Goal: Purchase product/service

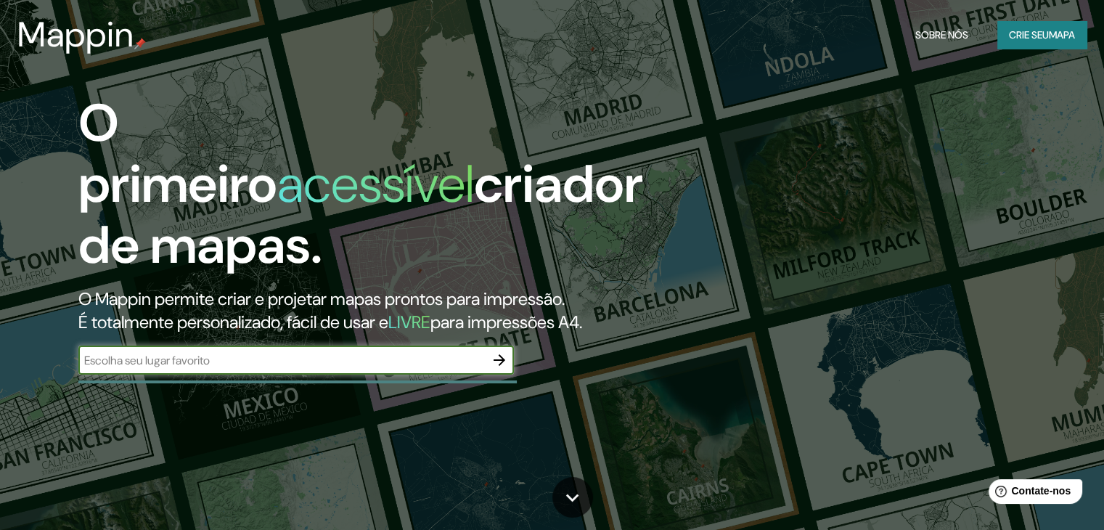
click at [279, 359] on input "text" at bounding box center [281, 360] width 406 height 17
type input "Mogi das Cruzes"
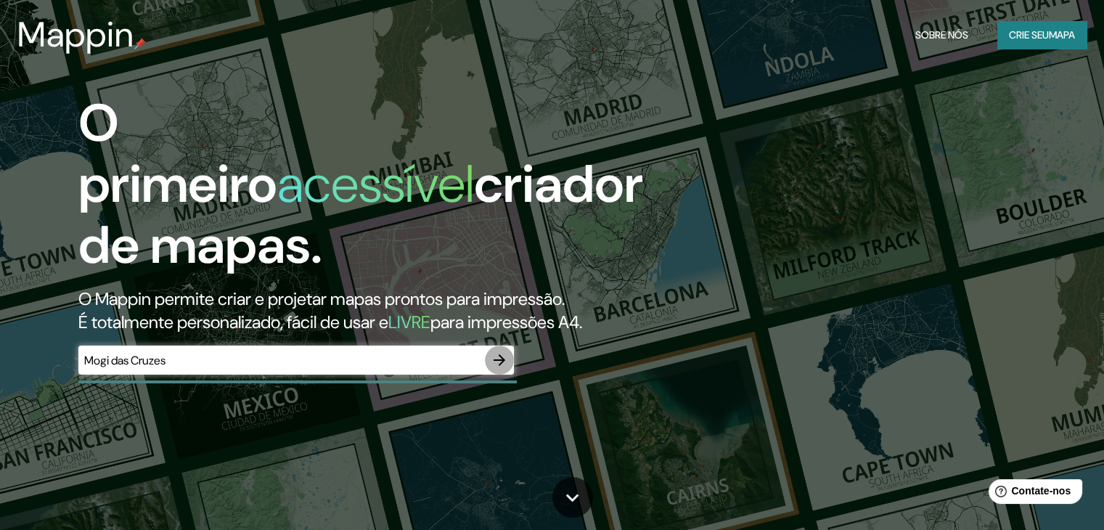
click at [491, 361] on icon "button" at bounding box center [499, 359] width 17 height 17
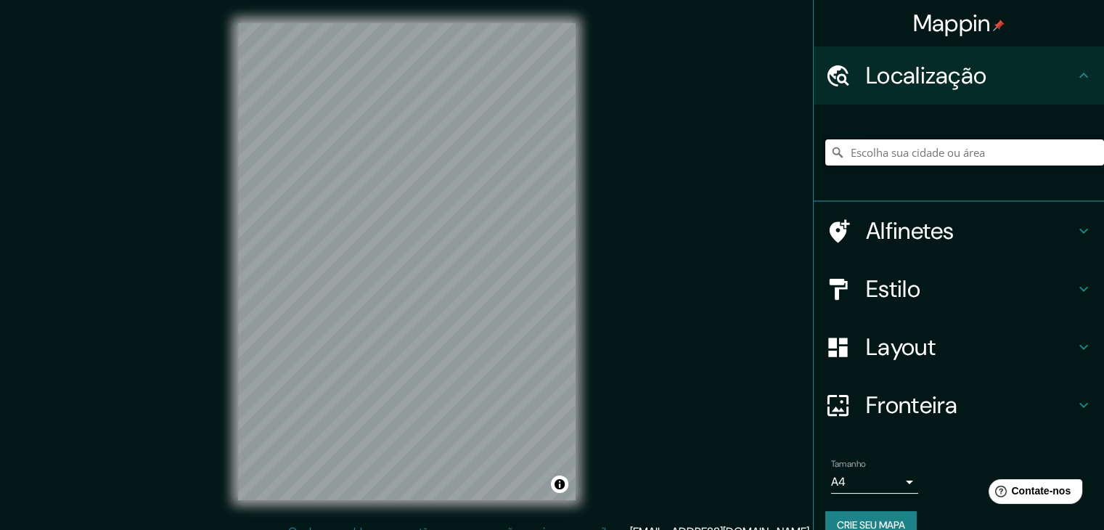
click at [919, 146] on input "Escolha sua cidade ou área" at bounding box center [964, 152] width 279 height 26
click at [592, 282] on div "© Mapbox © OpenStreetMap Improve this map" at bounding box center [407, 261] width 384 height 523
click at [926, 166] on div at bounding box center [964, 152] width 279 height 73
click at [949, 155] on input "Escolha sua cidade ou área" at bounding box center [964, 152] width 279 height 26
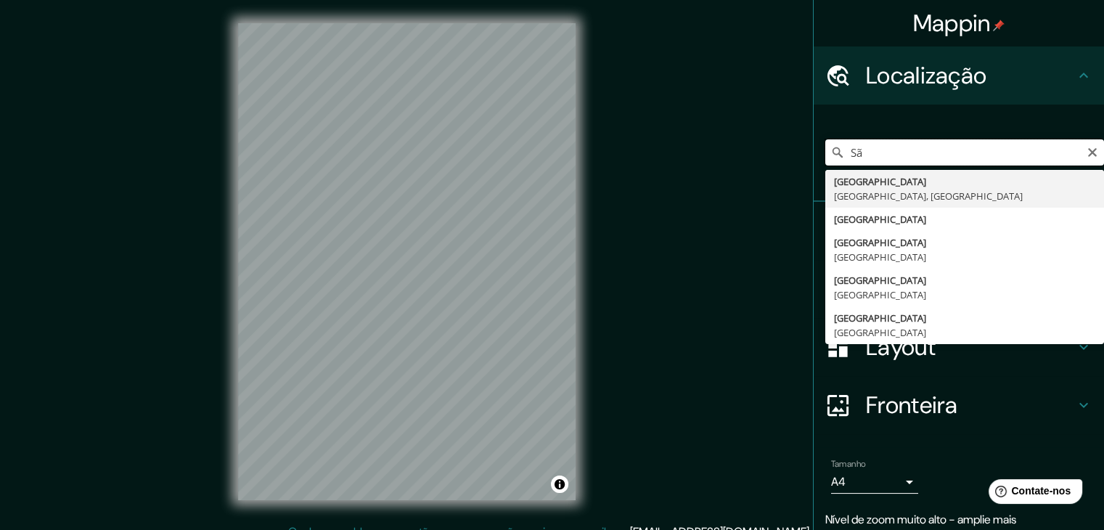
type input "S"
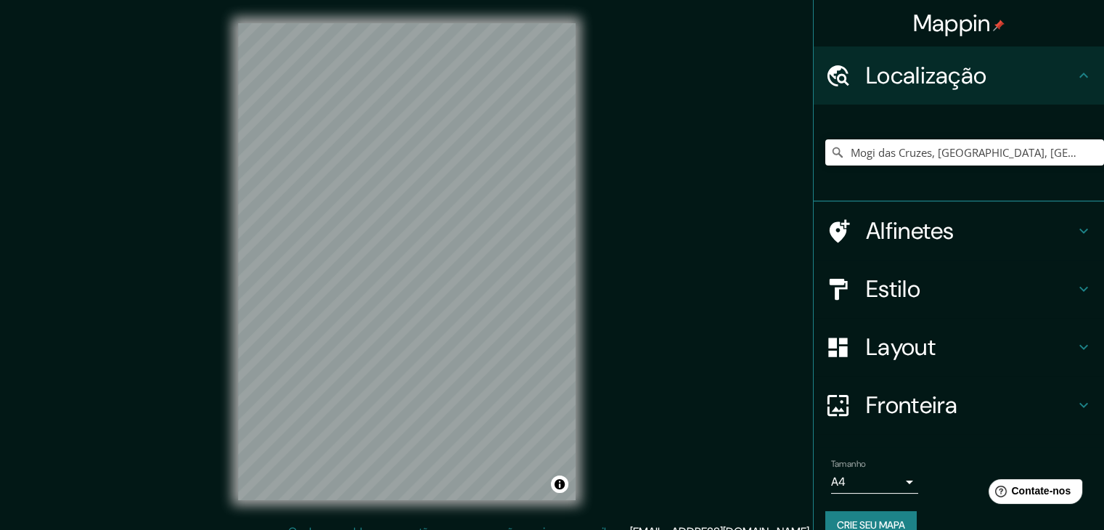
click at [599, 117] on div "Mappin Localização Mogi das Cruzes, [GEOGRAPHIC_DATA], [GEOGRAPHIC_DATA] Alfine…" at bounding box center [552, 273] width 1104 height 547
click at [893, 150] on input "Mogi das Cruzes, [GEOGRAPHIC_DATA], [GEOGRAPHIC_DATA]" at bounding box center [964, 152] width 279 height 26
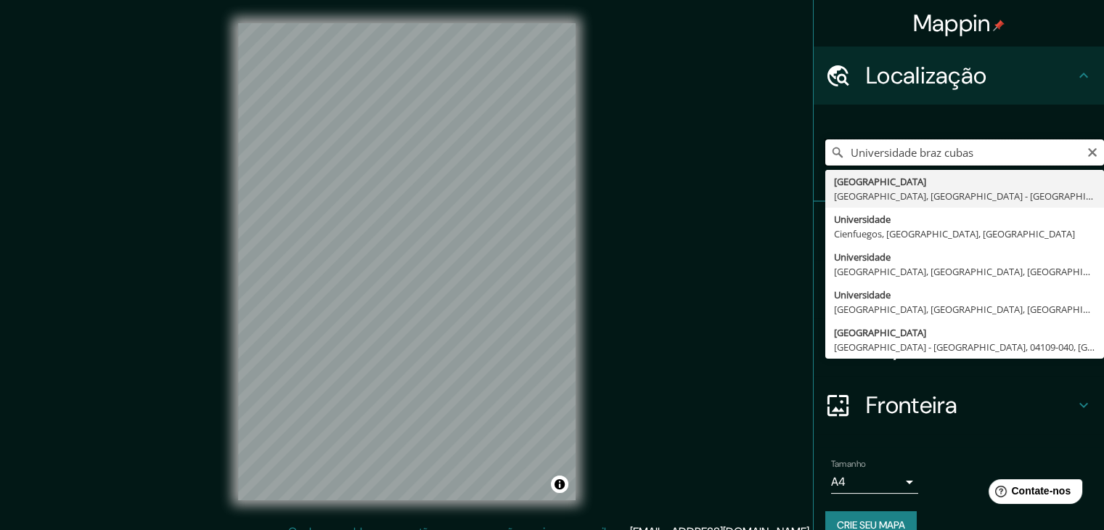
click at [1002, 152] on input "Universidade braz cubas" at bounding box center [964, 152] width 279 height 26
type input "Rua Concórdia, [GEOGRAPHIC_DATA] - [GEOGRAPHIC_DATA], [GEOGRAPHIC_DATA]"
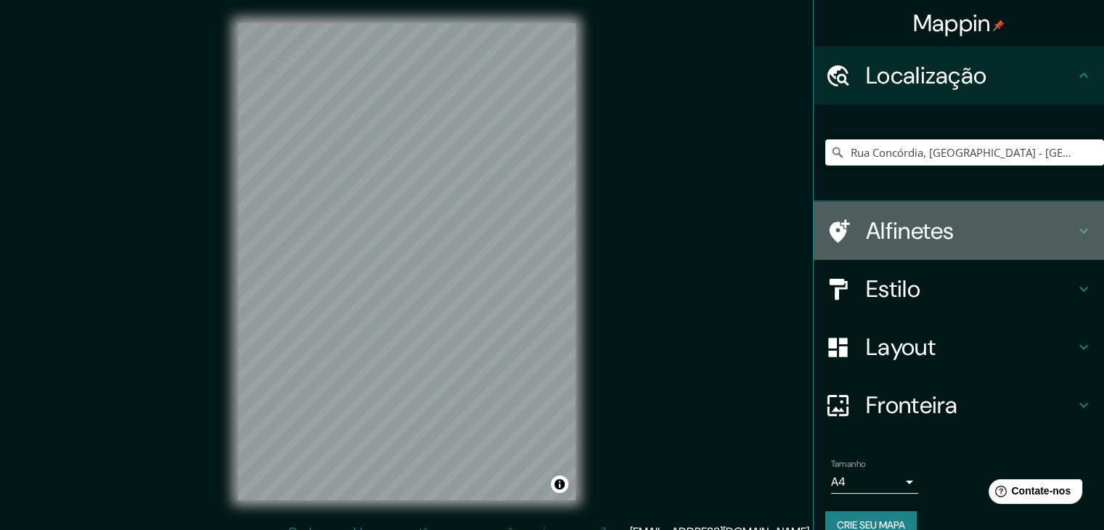
click at [1062, 235] on h4 "Alfinetes" at bounding box center [970, 230] width 209 height 29
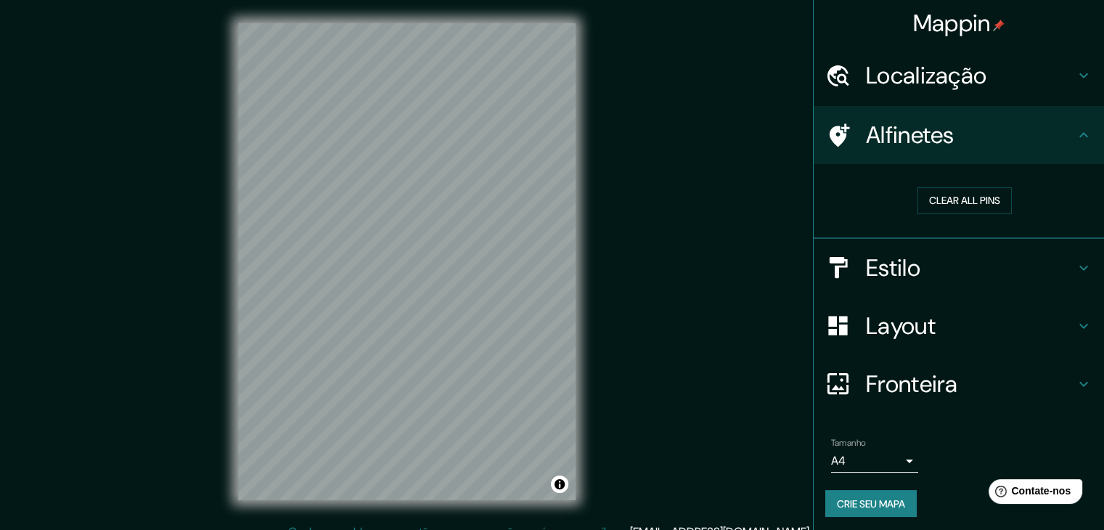
click at [1054, 140] on h4 "Alfinetes" at bounding box center [970, 134] width 209 height 29
click at [1026, 257] on h4 "Estilo" at bounding box center [970, 267] width 209 height 29
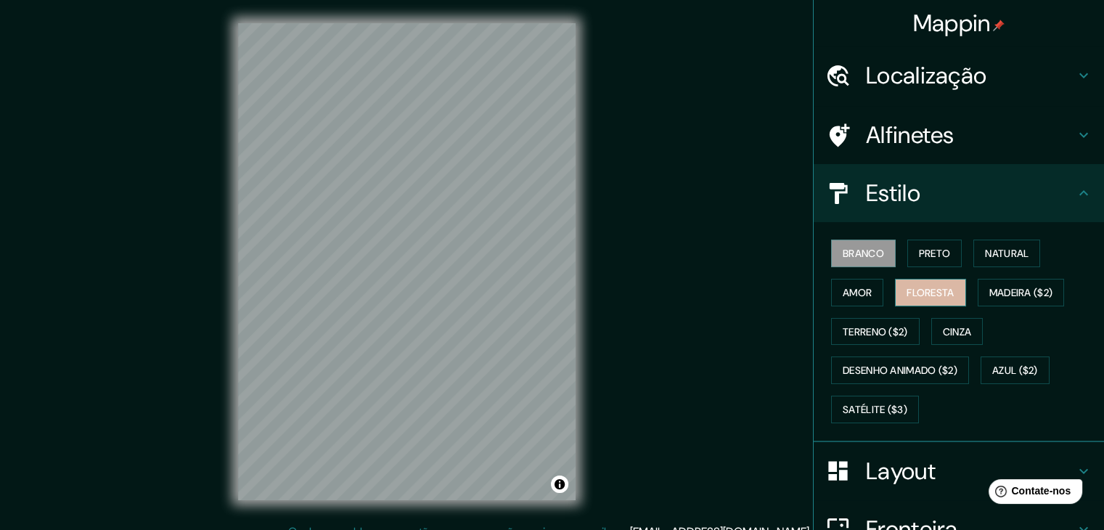
click at [913, 290] on font "Floresta" at bounding box center [930, 292] width 47 height 13
click at [865, 255] on font "Branco" at bounding box center [863, 253] width 41 height 13
click at [1075, 193] on icon at bounding box center [1083, 192] width 17 height 17
click at [874, 322] on font "Terreno ($2)" at bounding box center [875, 331] width 65 height 19
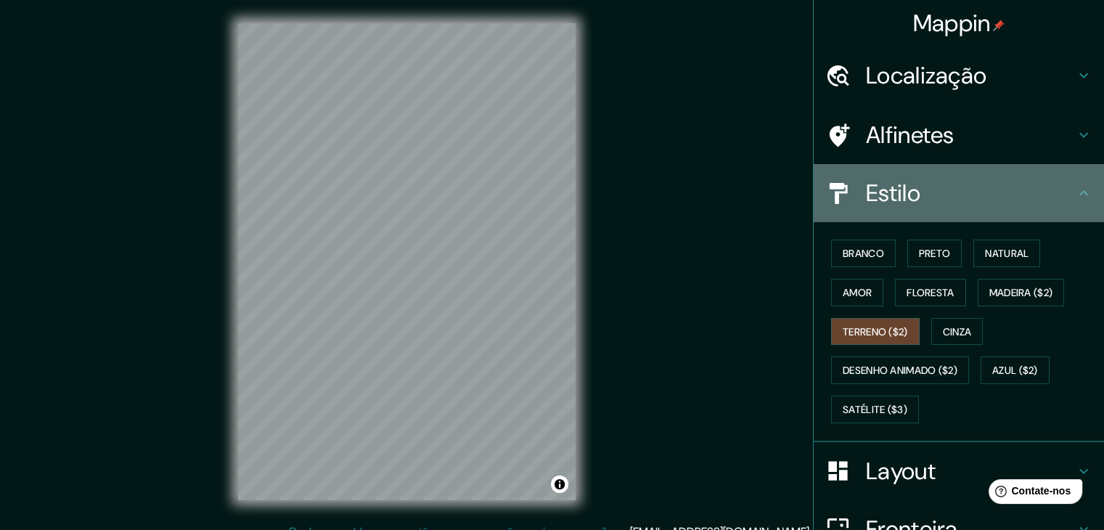
click at [1043, 192] on h4 "Estilo" at bounding box center [970, 193] width 209 height 29
